Goal: Find contact information: Find contact information

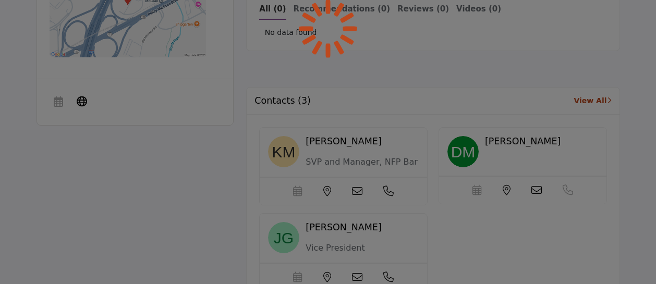
scroll to position [678, 0]
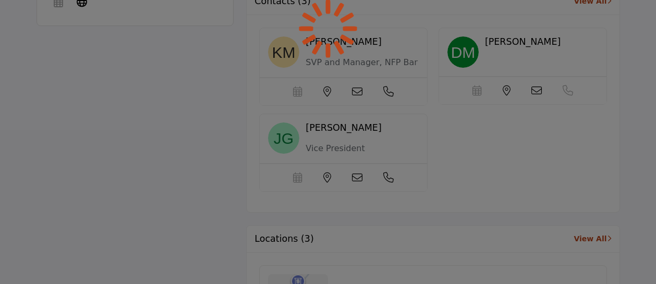
click at [287, 58] on div at bounding box center [328, 142] width 656 height 284
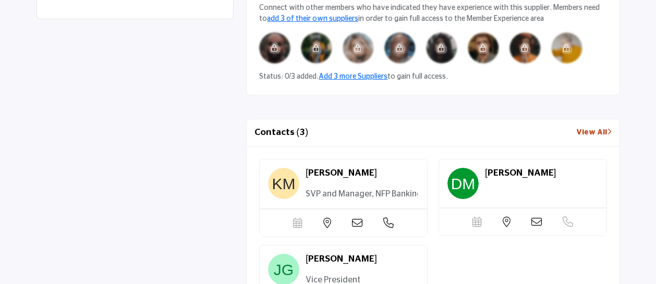
scroll to position [693, 0]
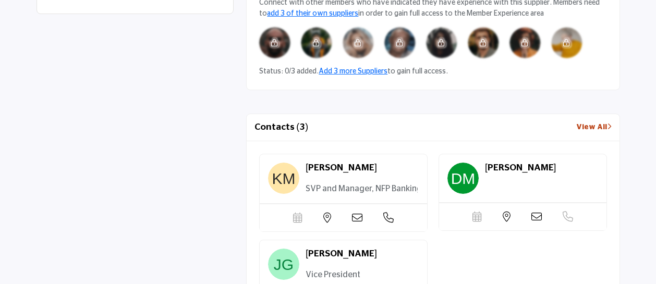
click at [299, 185] on img at bounding box center [283, 178] width 31 height 31
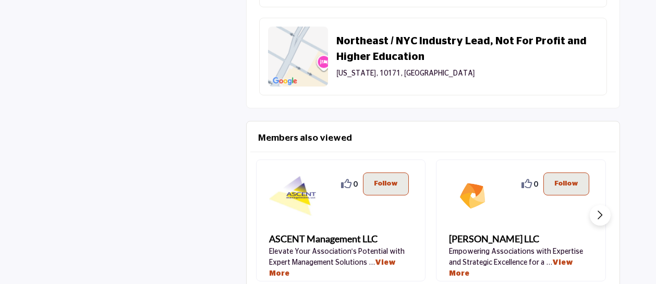
scroll to position [1109, 0]
